Goal: Transaction & Acquisition: Purchase product/service

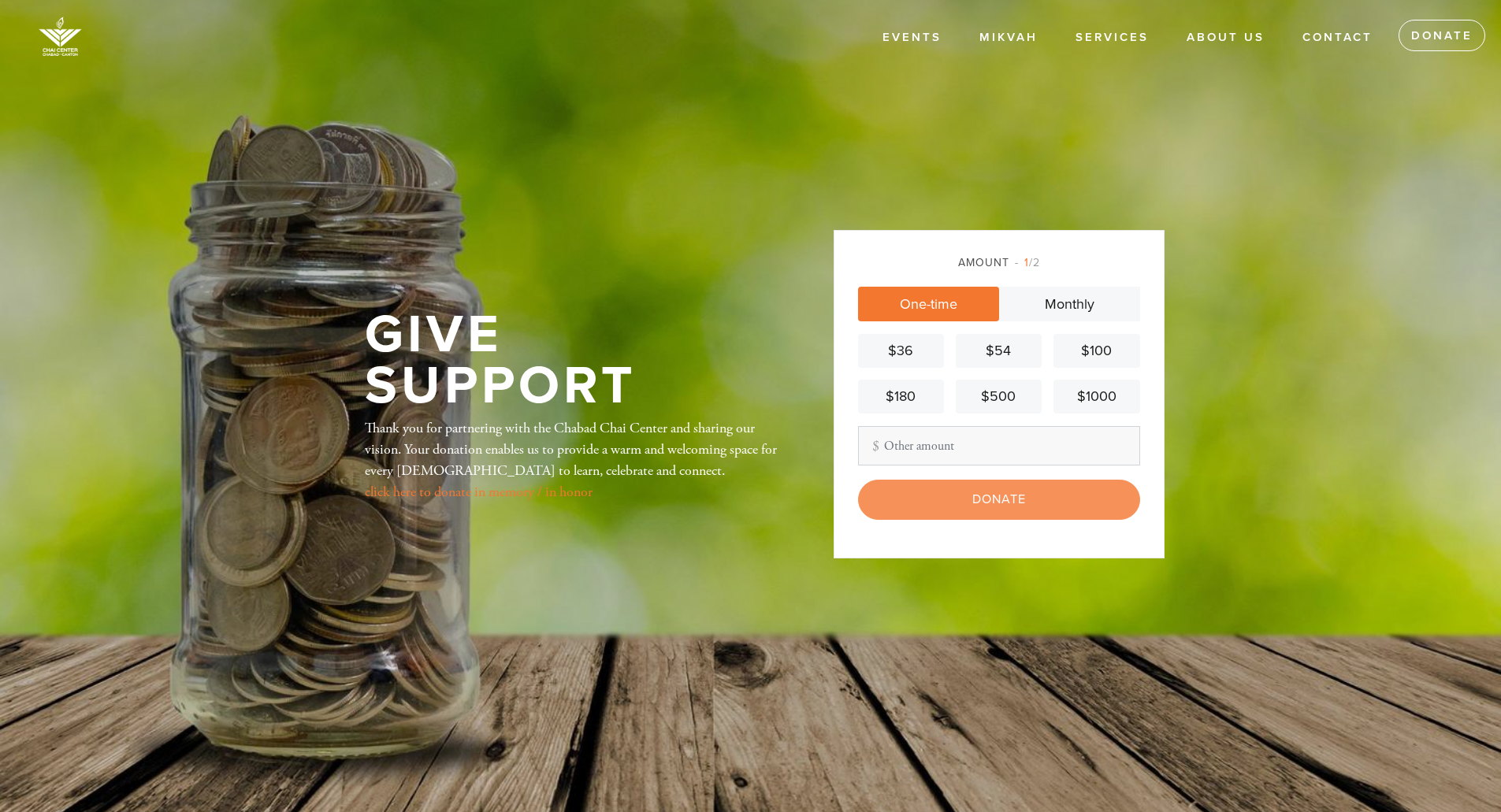
type input "300"
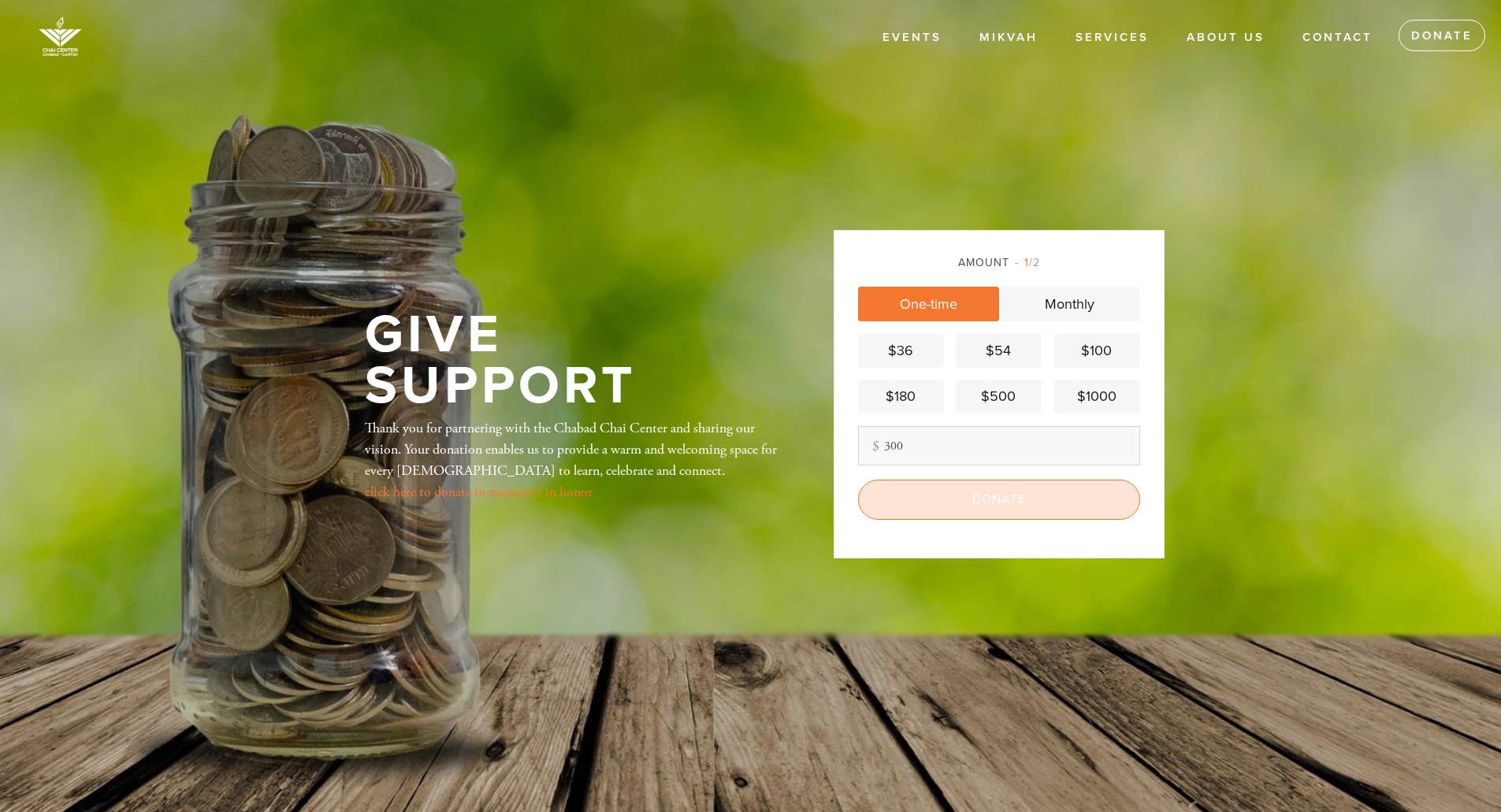
click at [936, 517] on input "Donate" at bounding box center [999, 499] width 282 height 40
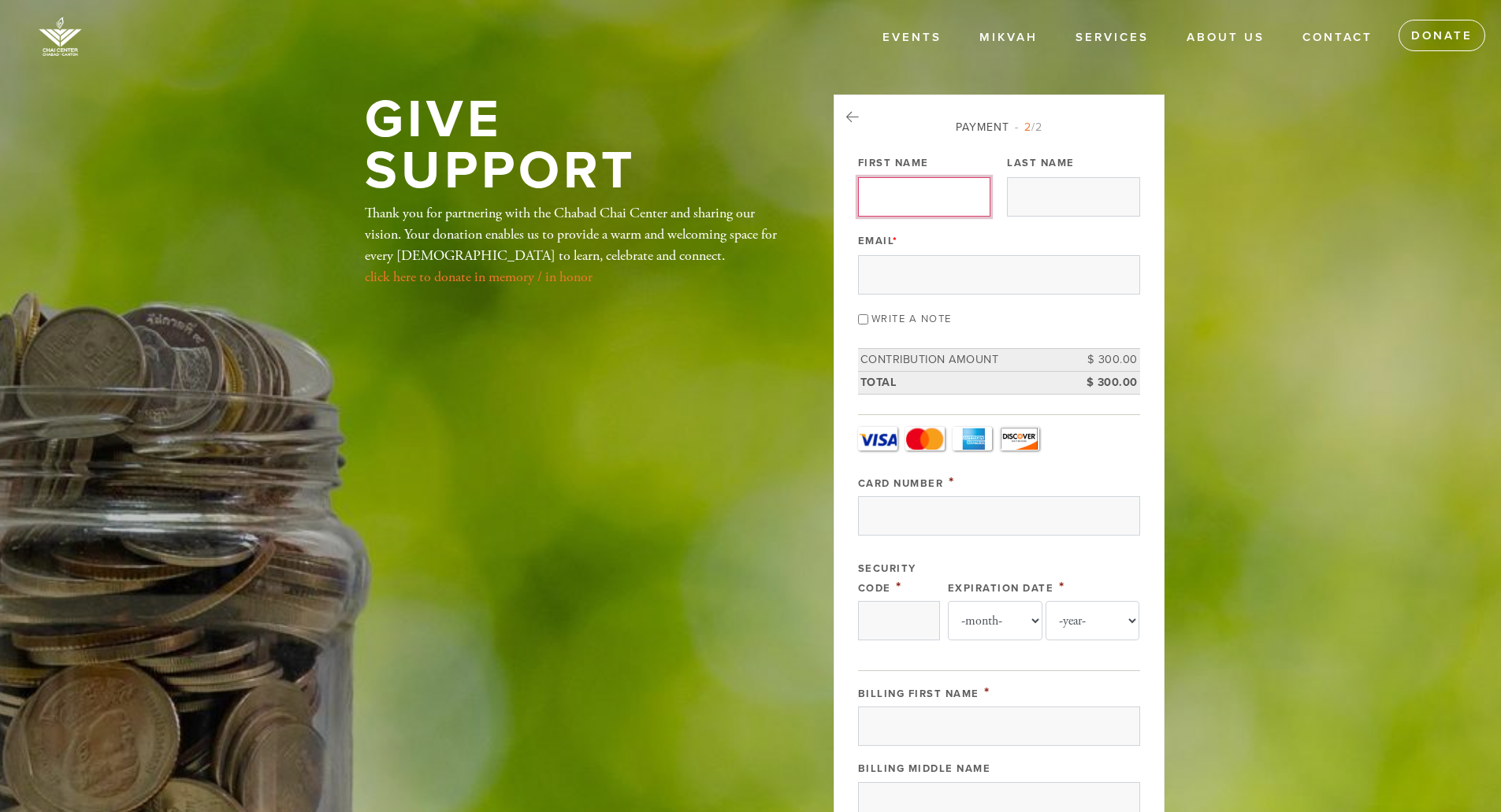
click at [901, 200] on input "First Name" at bounding box center [924, 197] width 132 height 40
type input "[PERSON_NAME]"
type input "Nankin"
type input "[EMAIL_ADDRESS][DOMAIN_NAME]"
type input "[STREET_ADDRESS]"
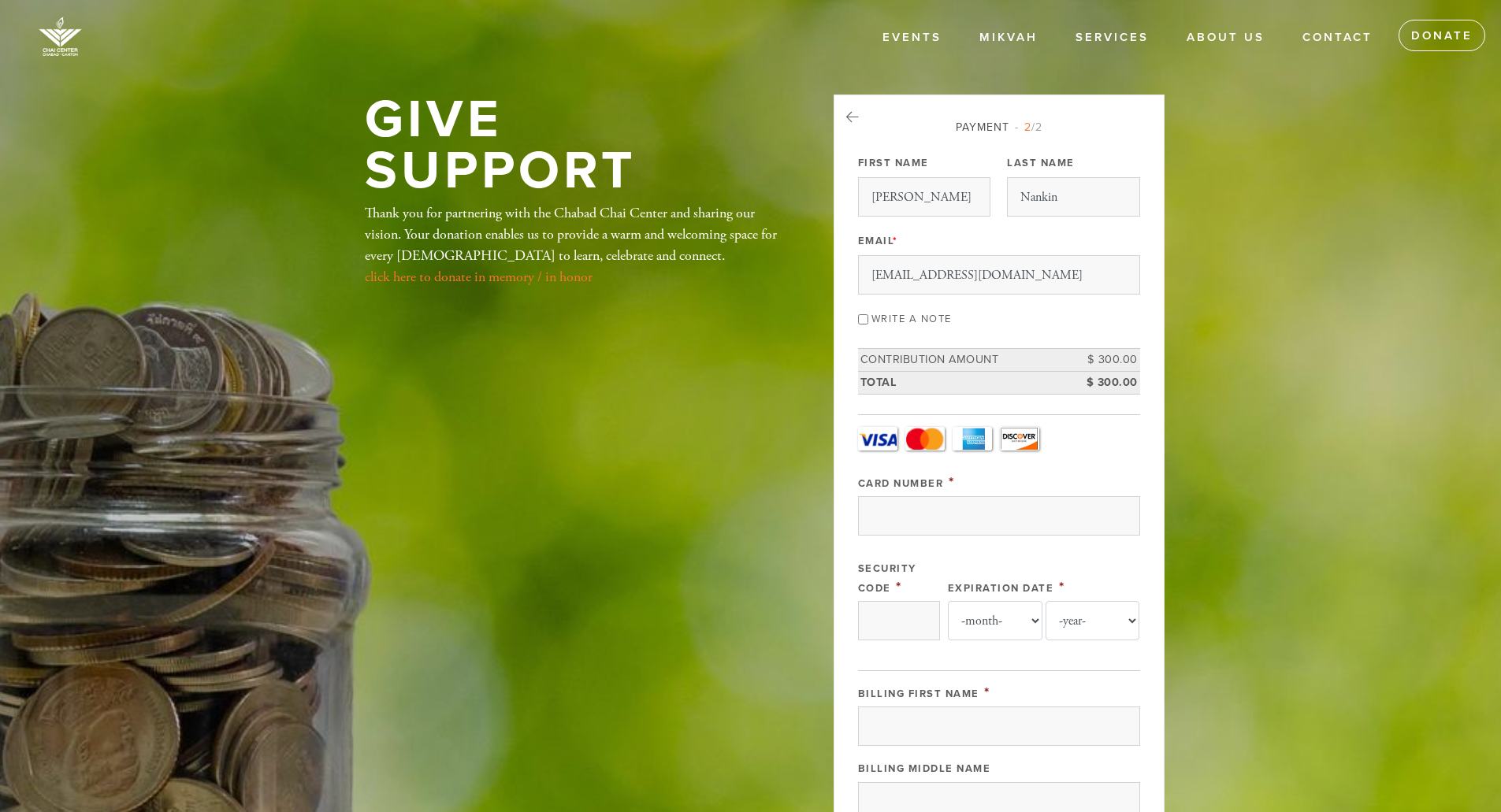
type input "[GEOGRAPHIC_DATA]"
type input "01730"
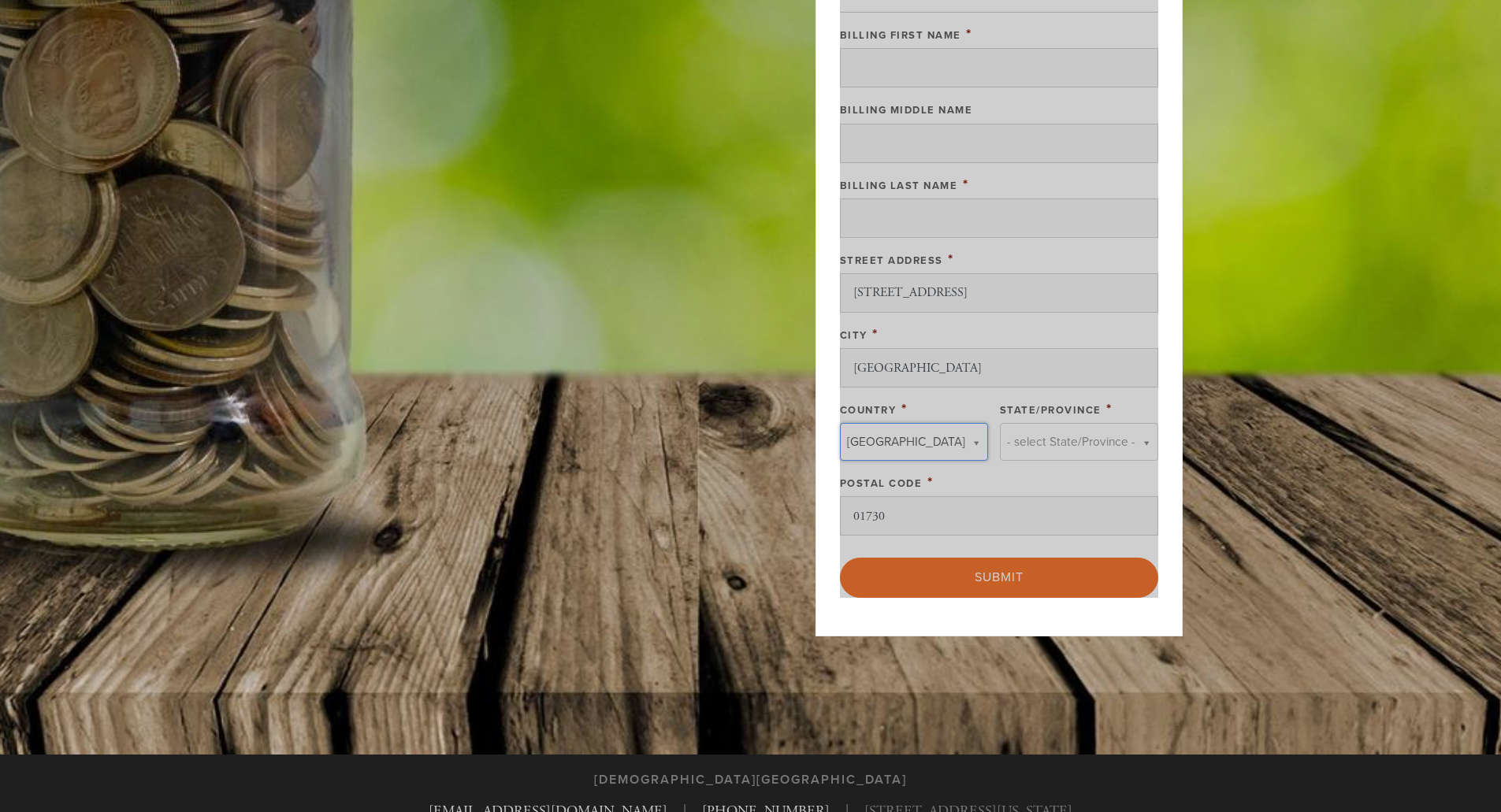
type input "[GEOGRAPHIC_DATA]"
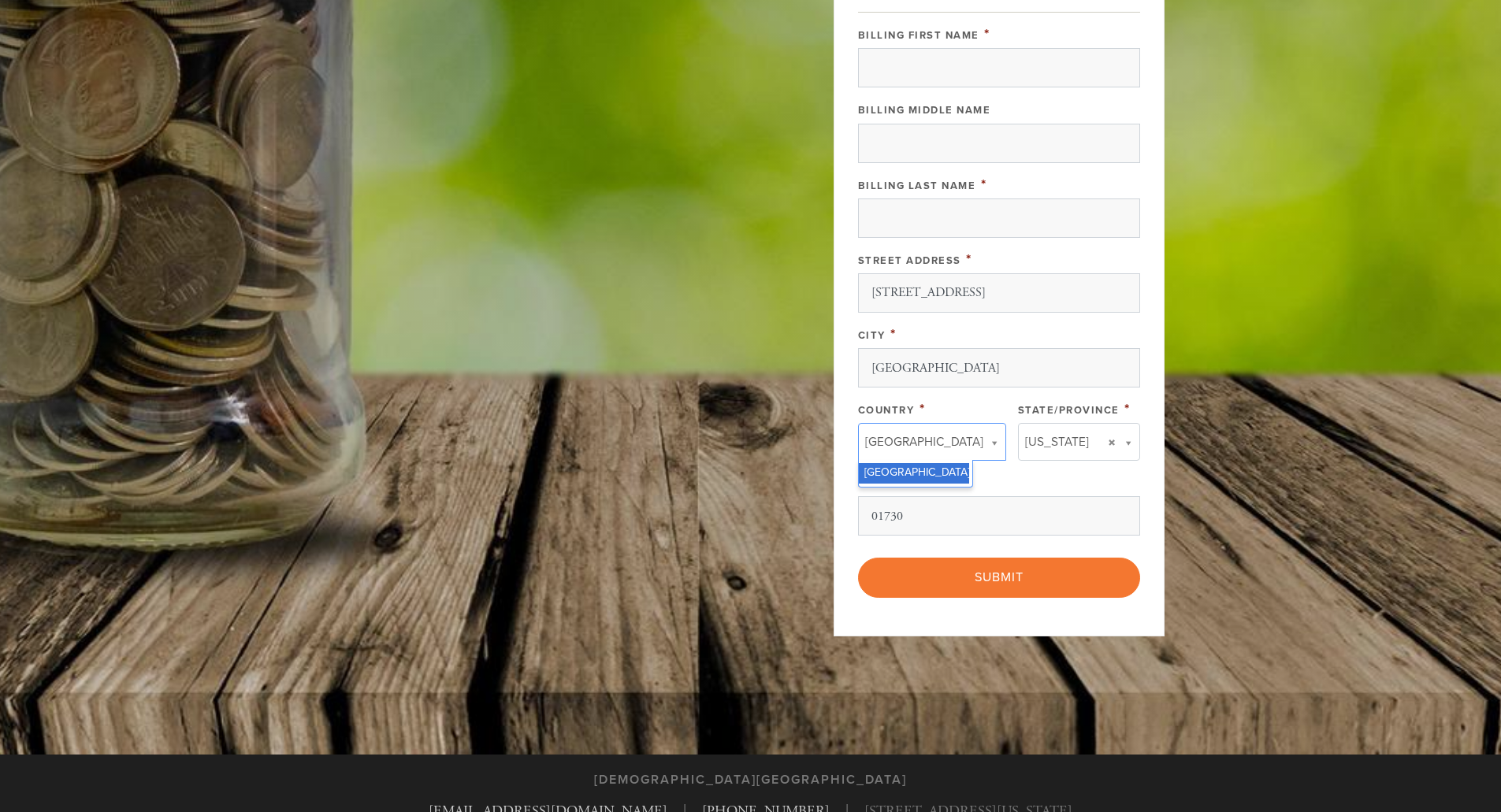
click at [1055, 254] on div "Street Address *" at bounding box center [999, 259] width 282 height 19
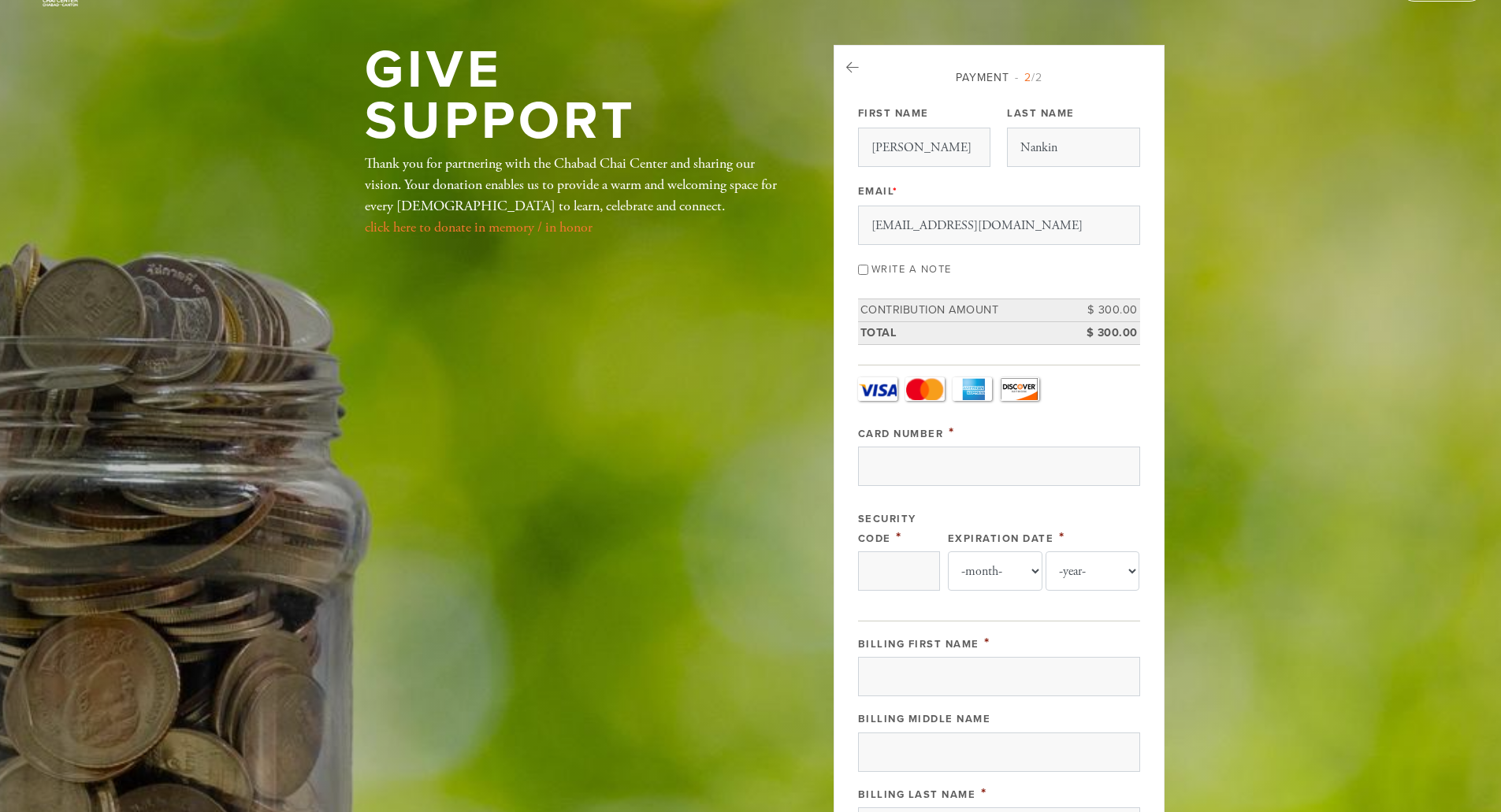
scroll to position [28, 0]
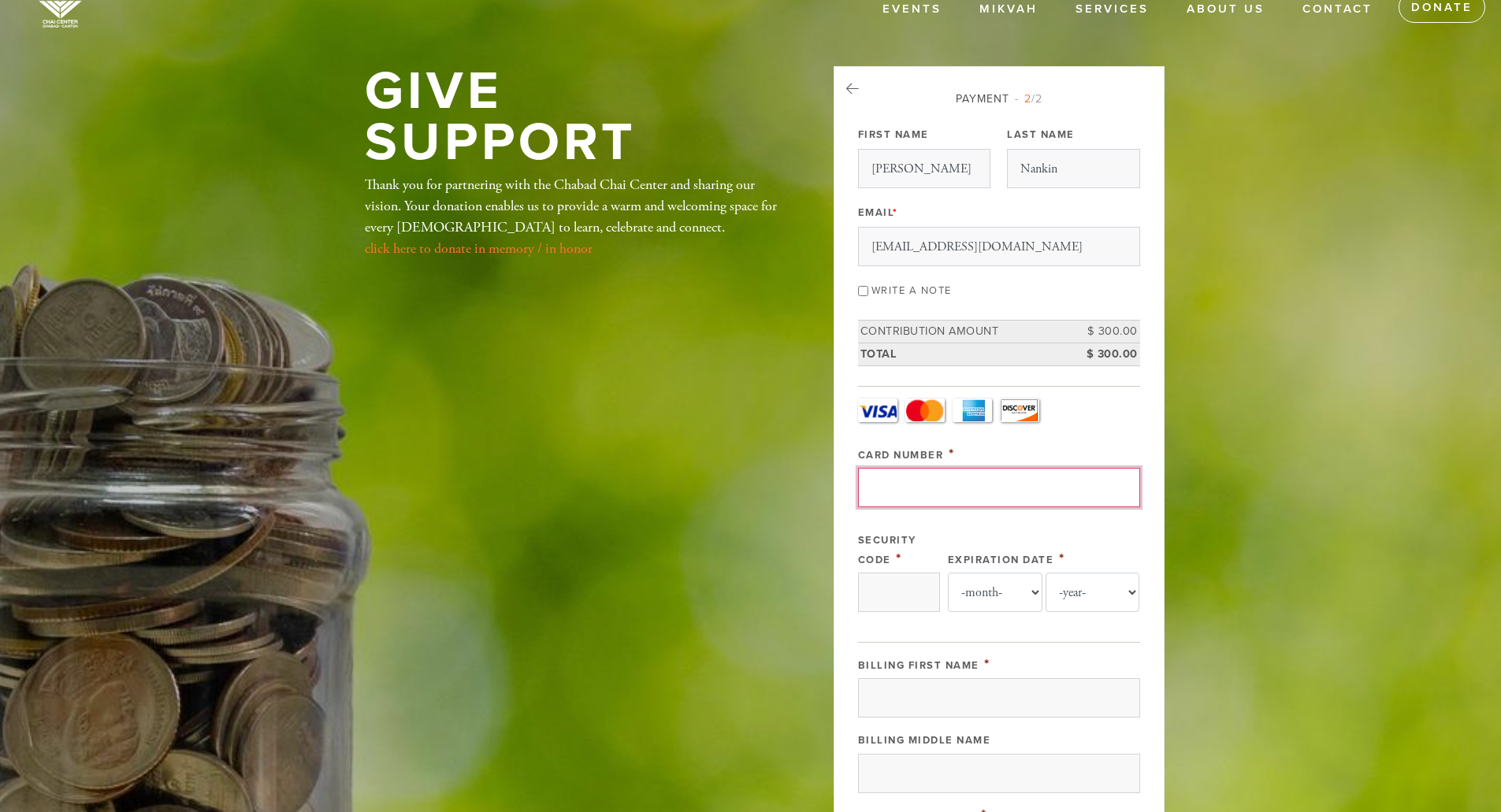
click at [891, 469] on input "Card Number" at bounding box center [999, 488] width 282 height 40
type input "[CREDIT_CARD_NUMBER]"
type input "000"
select select "11"
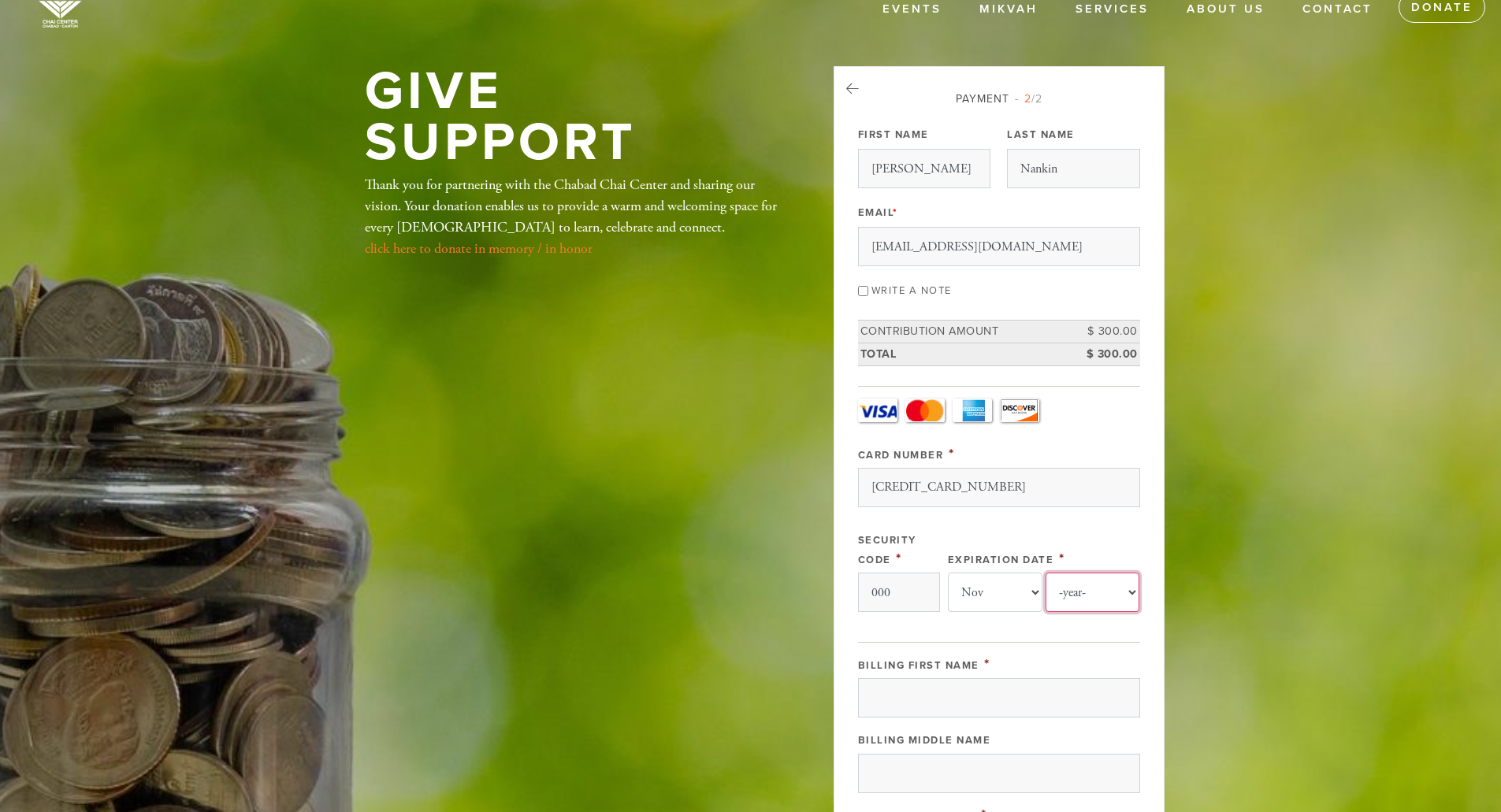
select select "2028"
type input "[PERSON_NAME]"
type input "Nankin"
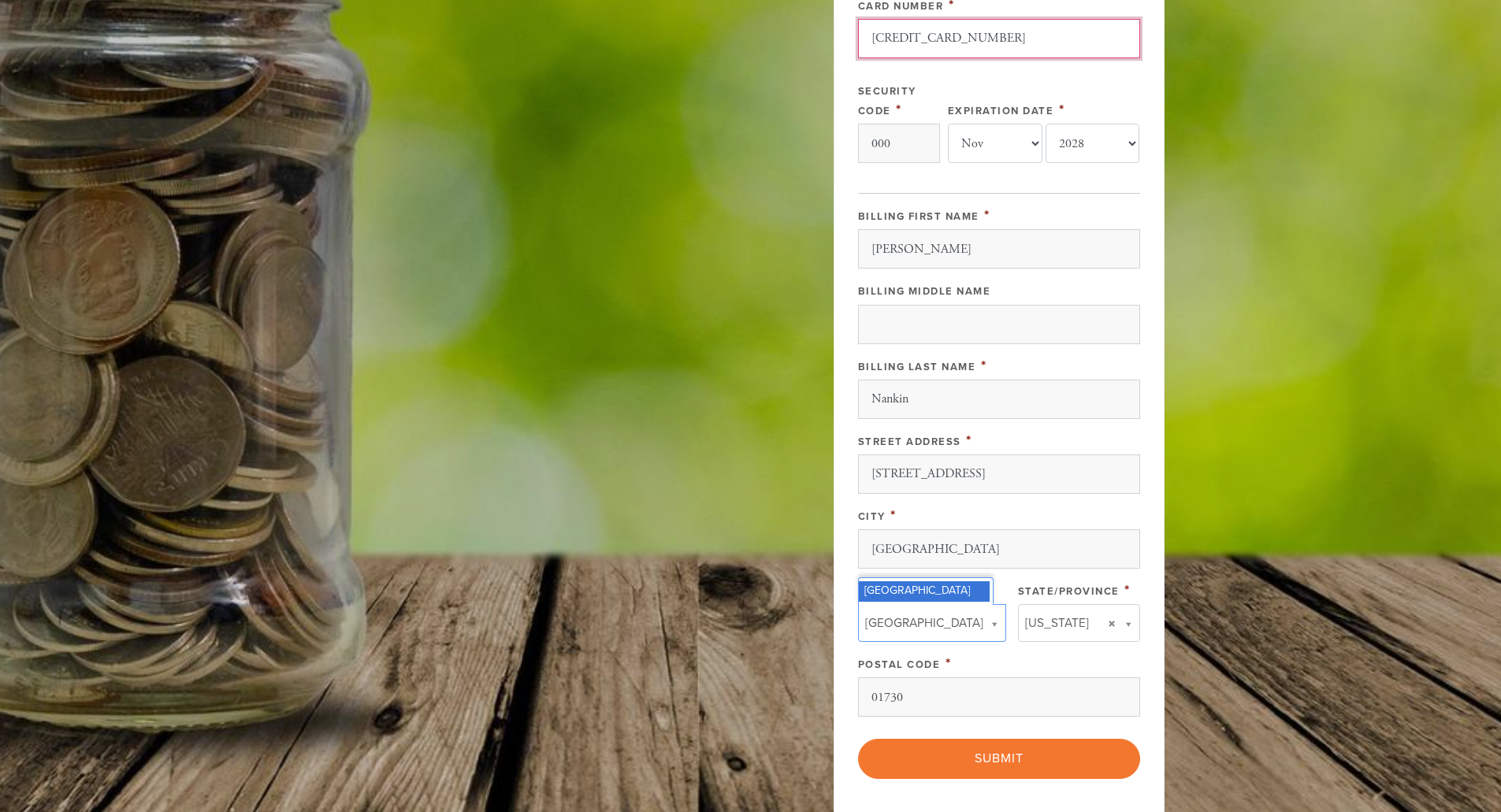
scroll to position [501, 0]
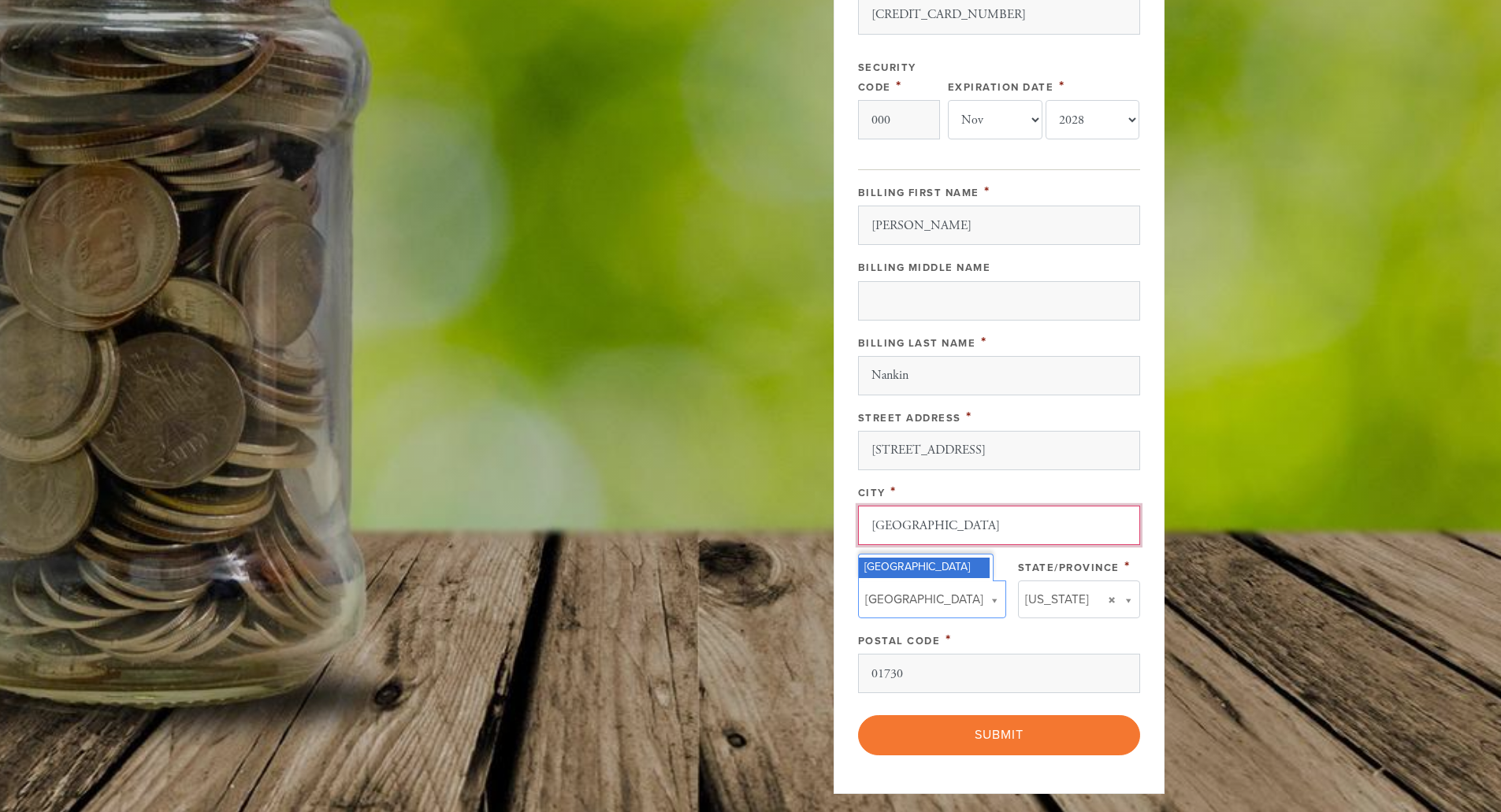
click at [1057, 510] on input "[GEOGRAPHIC_DATA]" at bounding box center [999, 525] width 282 height 40
click at [1046, 232] on input "[PERSON_NAME]" at bounding box center [999, 225] width 282 height 40
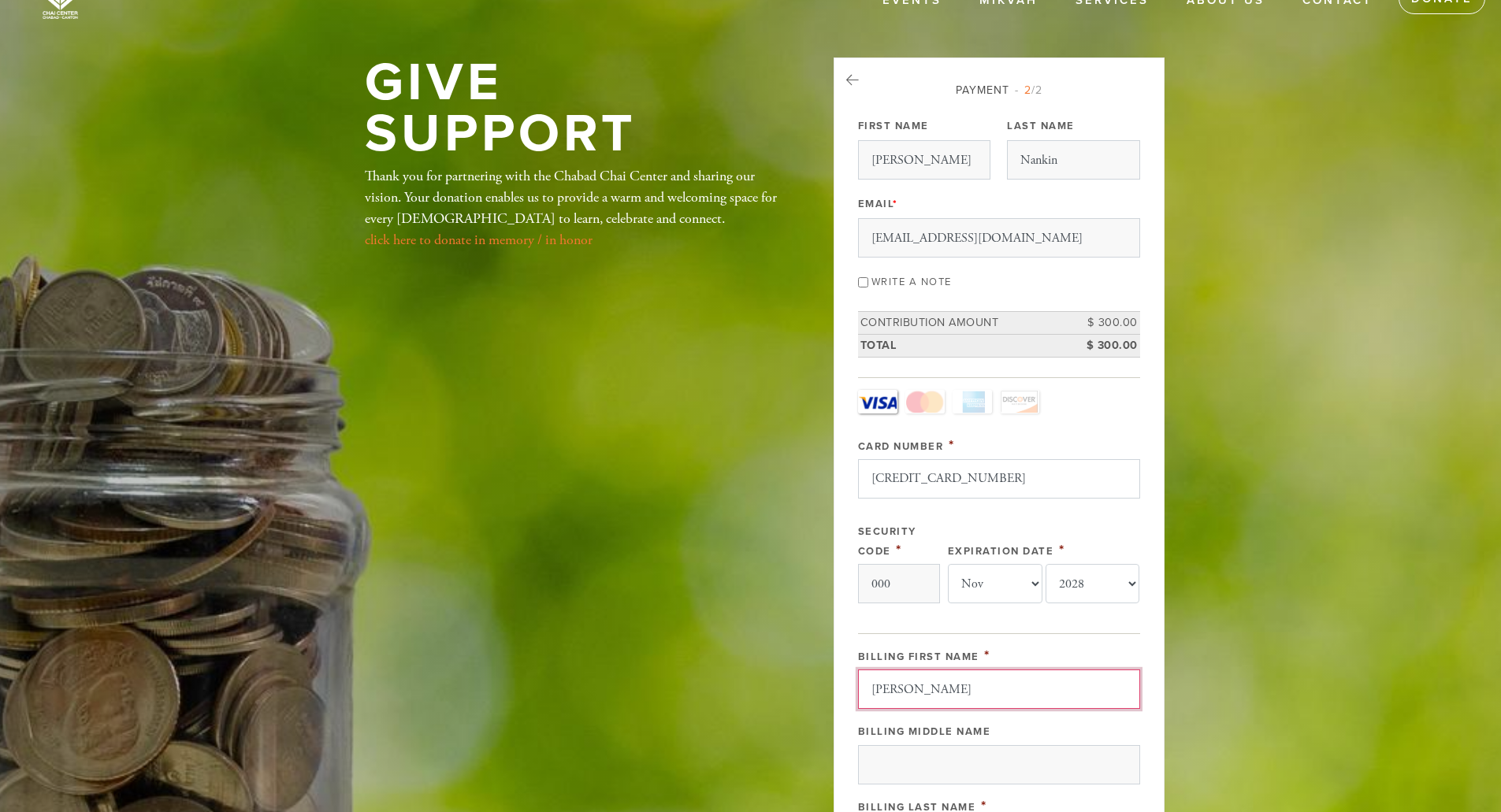
scroll to position [28, 0]
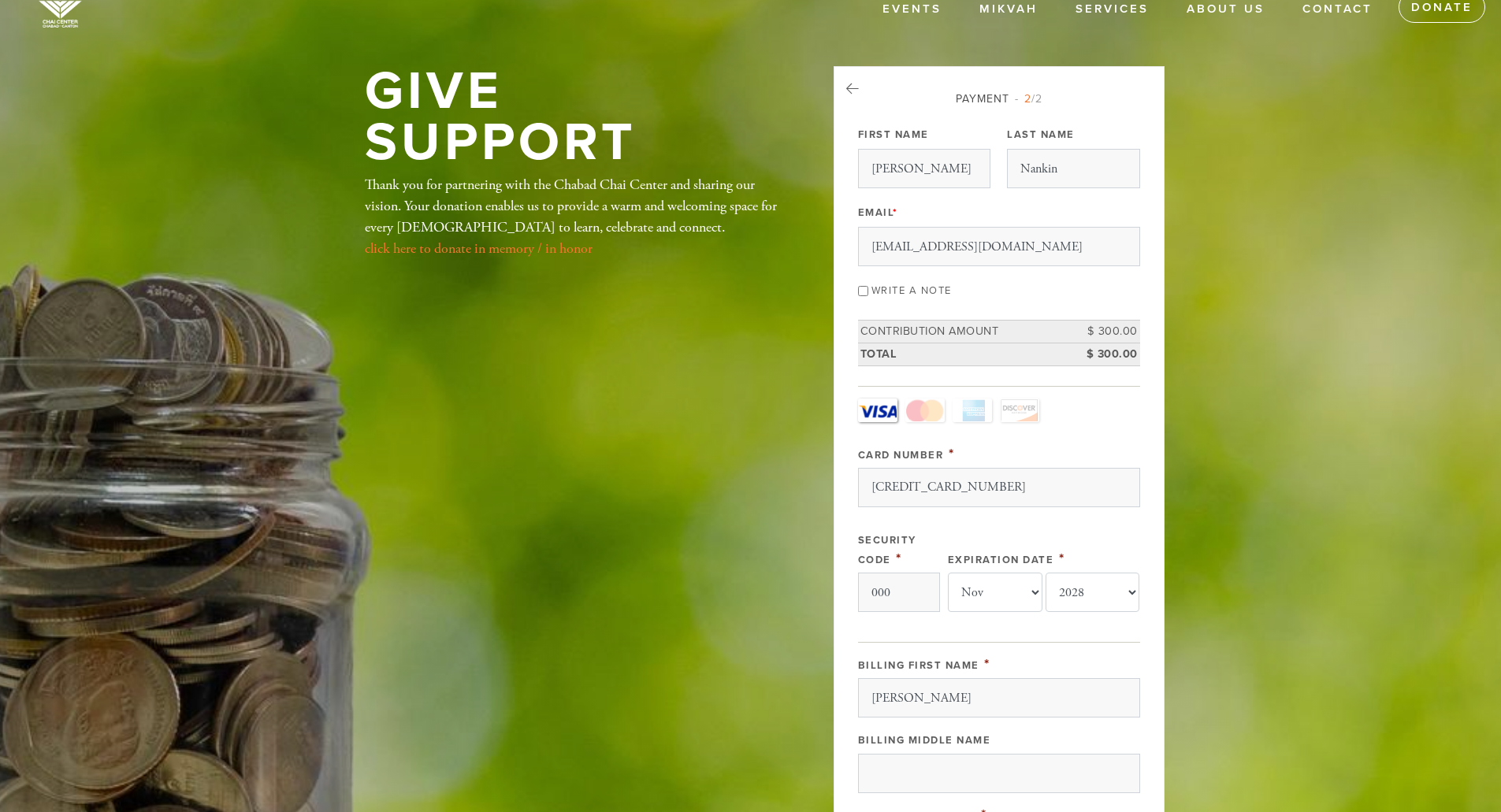
click at [865, 295] on input "Write a note" at bounding box center [863, 291] width 10 height 10
checkbox input "true"
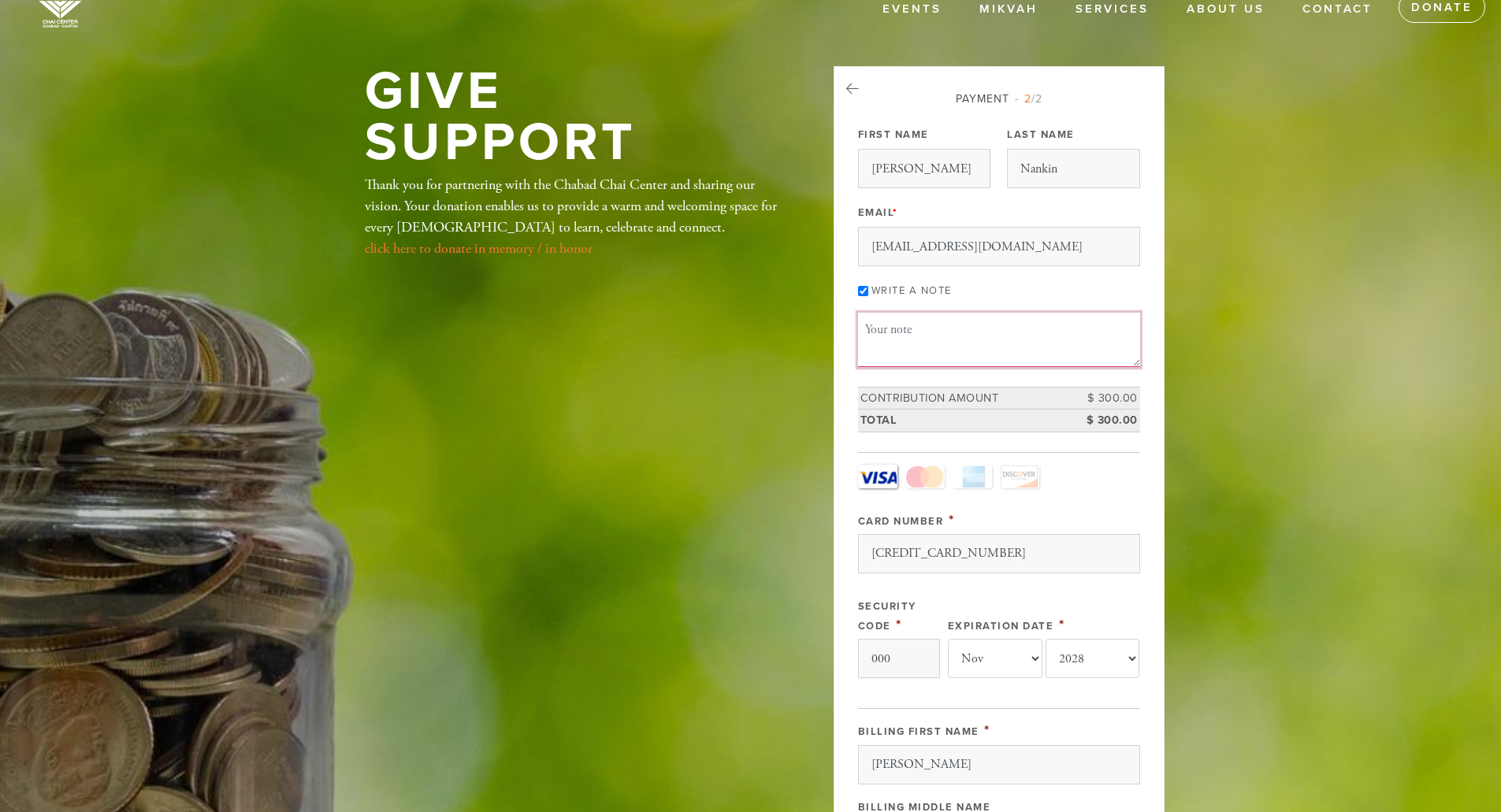
click at [887, 337] on textarea "Message or dedication" at bounding box center [999, 339] width 282 height 53
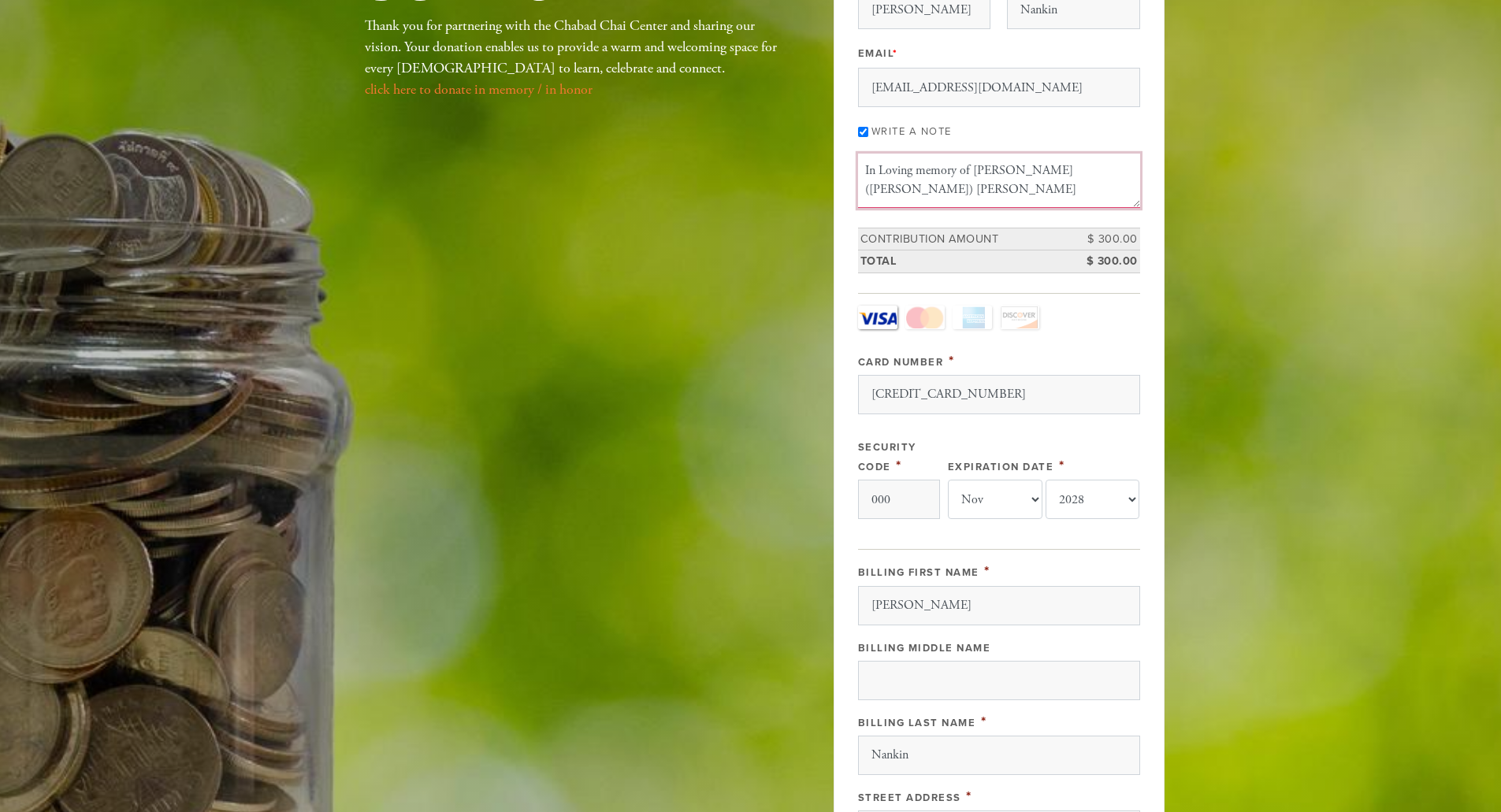
scroll to position [265, 0]
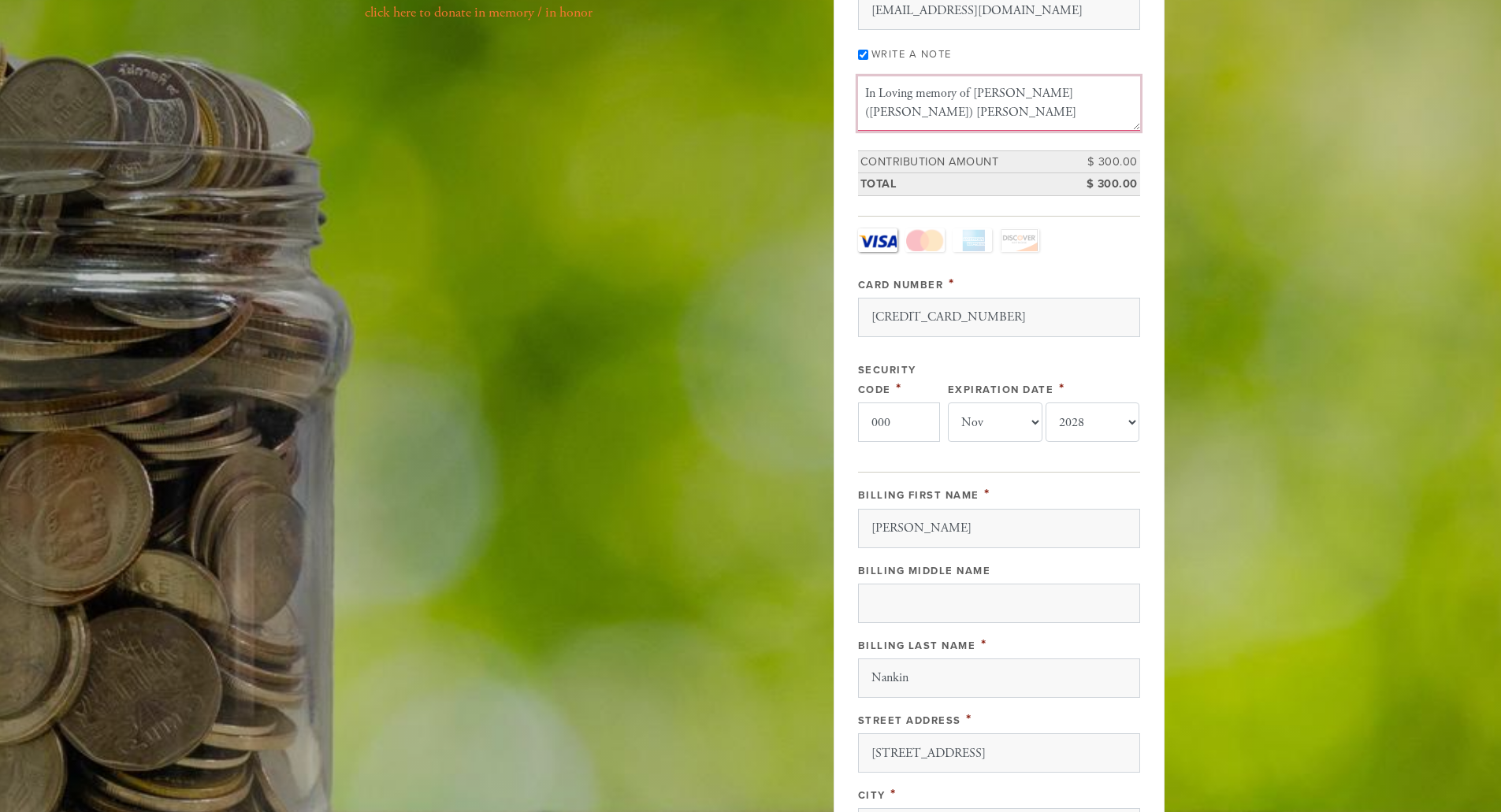
type textarea "In Loving memory of [PERSON_NAME] ([PERSON_NAME]) [PERSON_NAME]"
click at [908, 416] on input "000" at bounding box center [899, 422] width 82 height 40
type input "0"
type input "861"
click at [941, 366] on div "Card Type - select - Visa MasterCard Amex Discover Visa MasterCard Amex Discove…" at bounding box center [999, 342] width 282 height 228
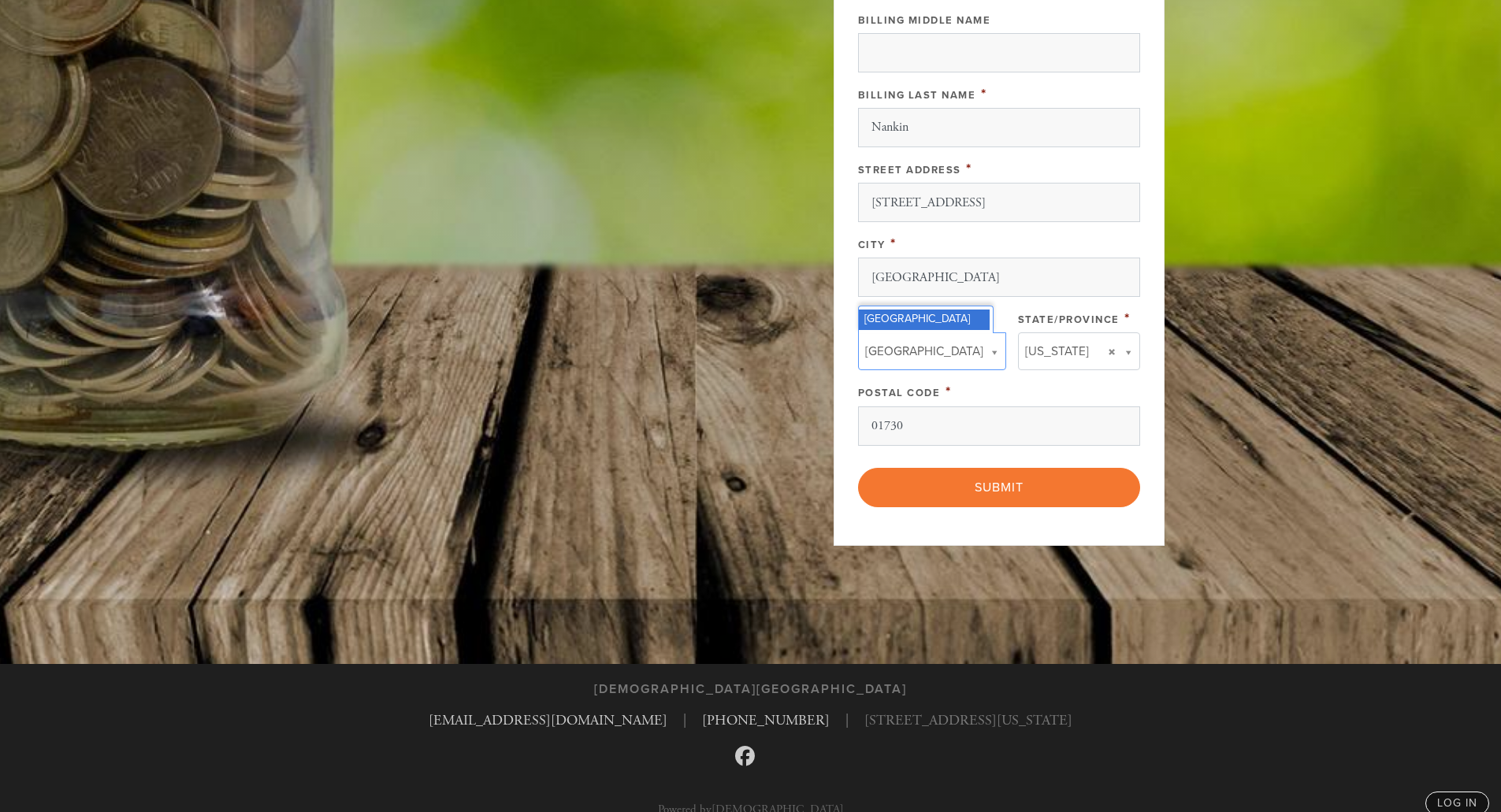
scroll to position [836, 0]
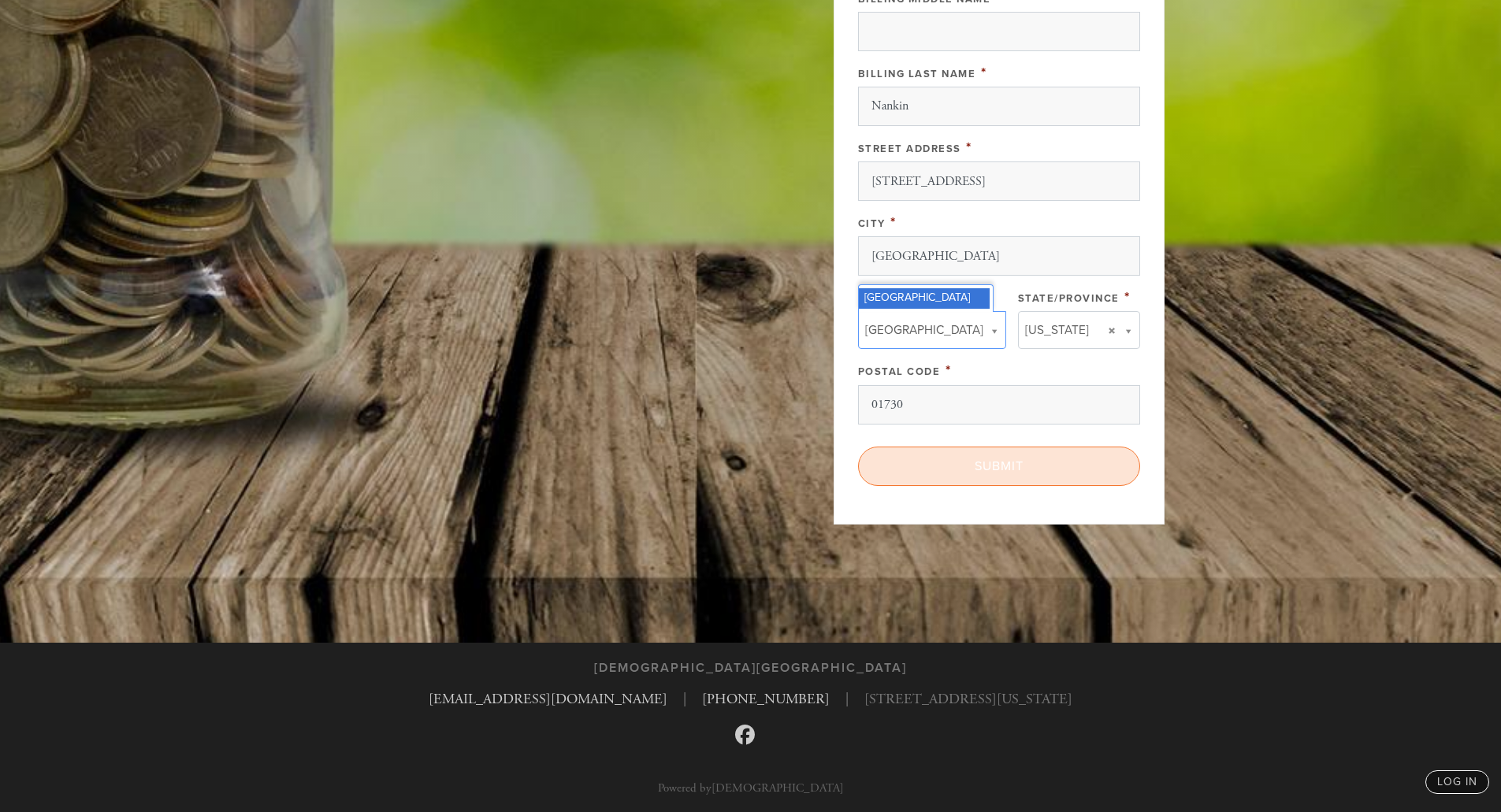
click at [946, 468] on input "Submit" at bounding box center [999, 466] width 282 height 40
